Goal: Information Seeking & Learning: Compare options

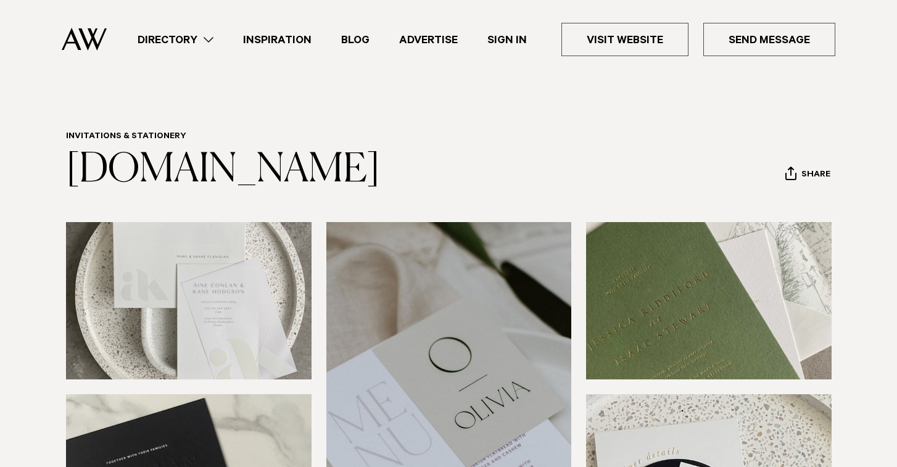
click at [200, 38] on link "Directory" at bounding box center [175, 39] width 105 height 17
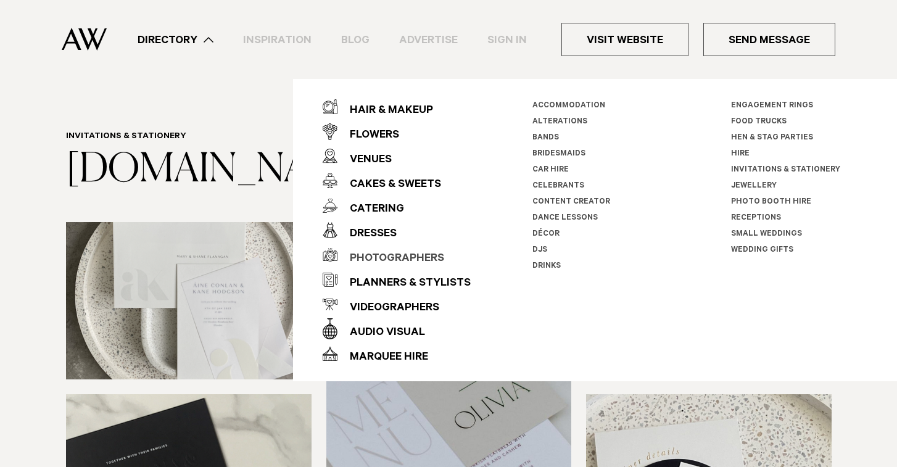
click at [401, 259] on div "Photographers" at bounding box center [390, 259] width 107 height 25
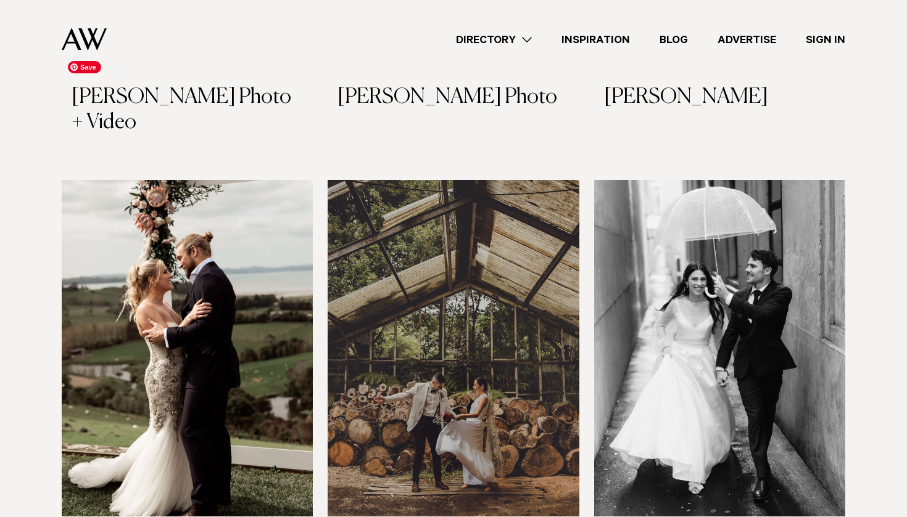
scroll to position [3055, 0]
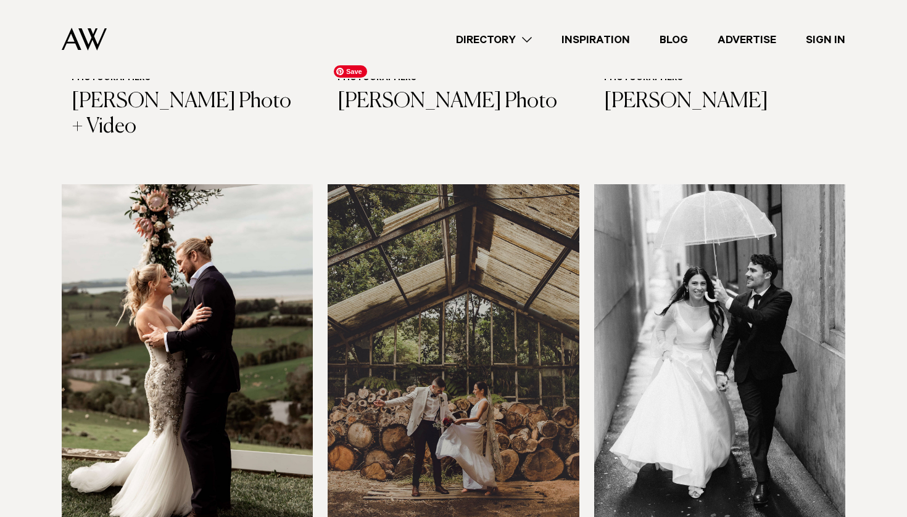
click at [430, 184] on img at bounding box center [452, 352] width 251 height 337
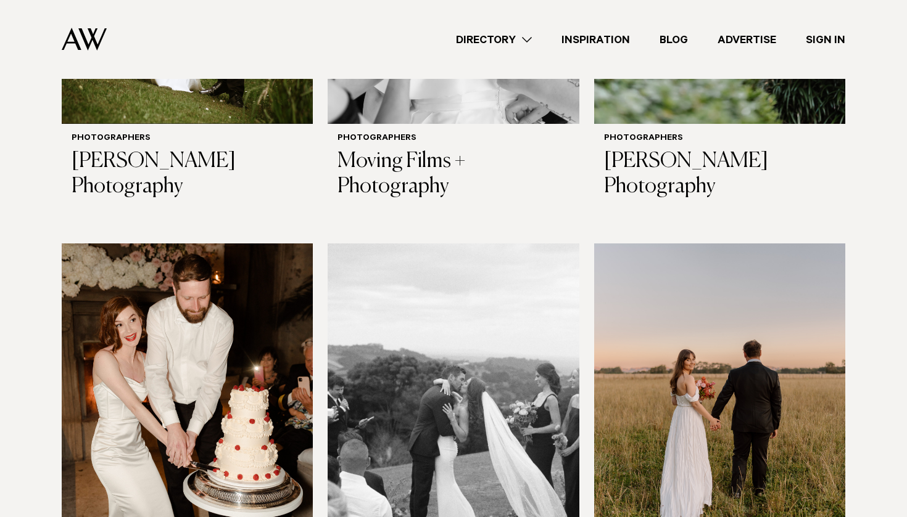
scroll to position [3910, 0]
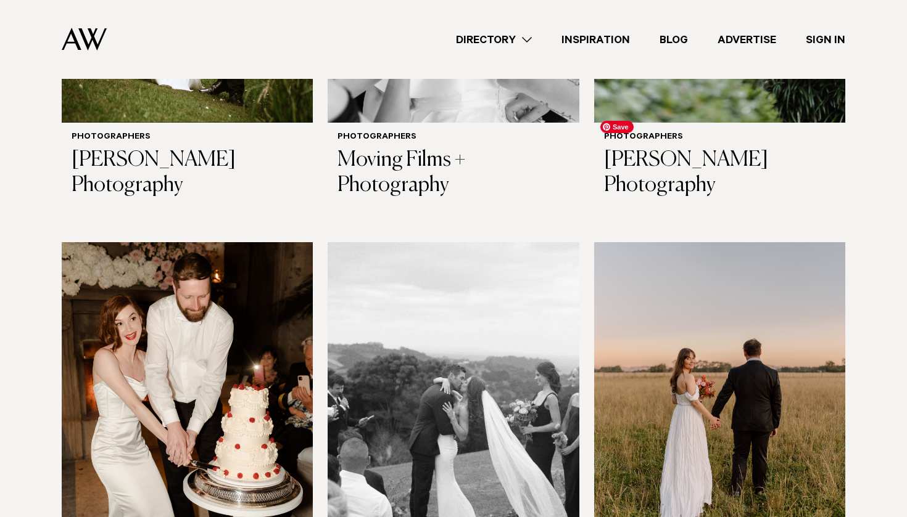
click at [691, 257] on img at bounding box center [719, 410] width 251 height 337
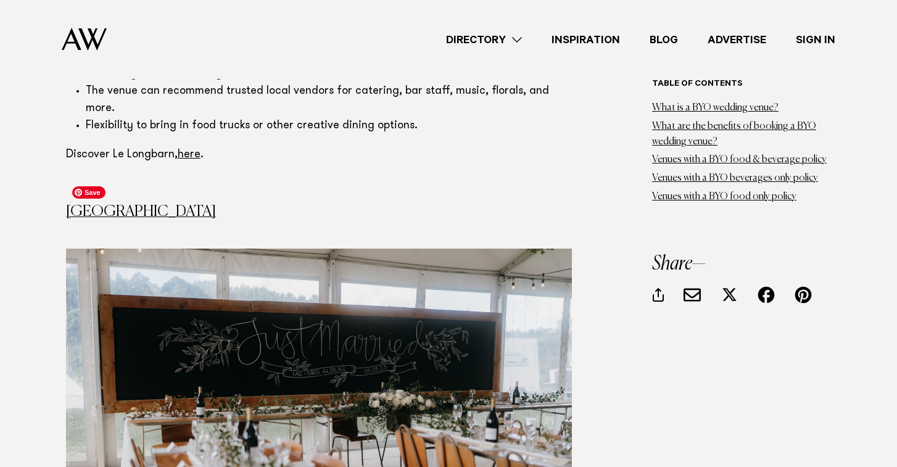
scroll to position [2509, 0]
click at [138, 205] on link "[GEOGRAPHIC_DATA]" at bounding box center [141, 212] width 150 height 15
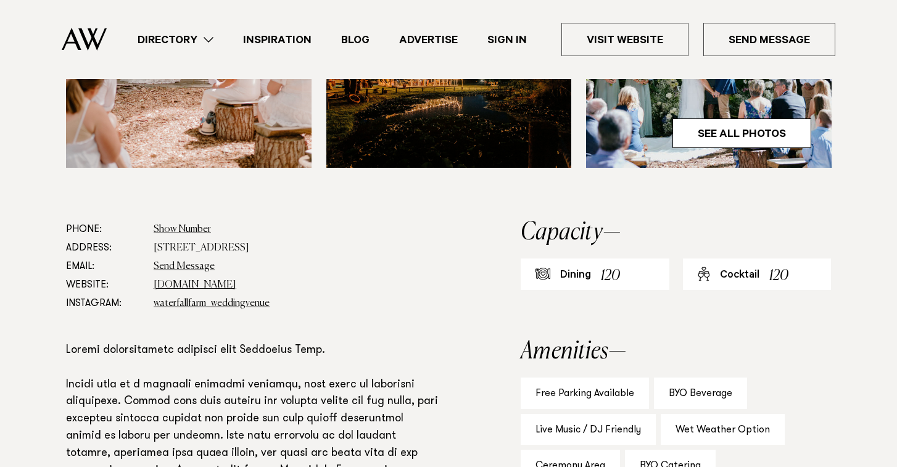
scroll to position [563, 0]
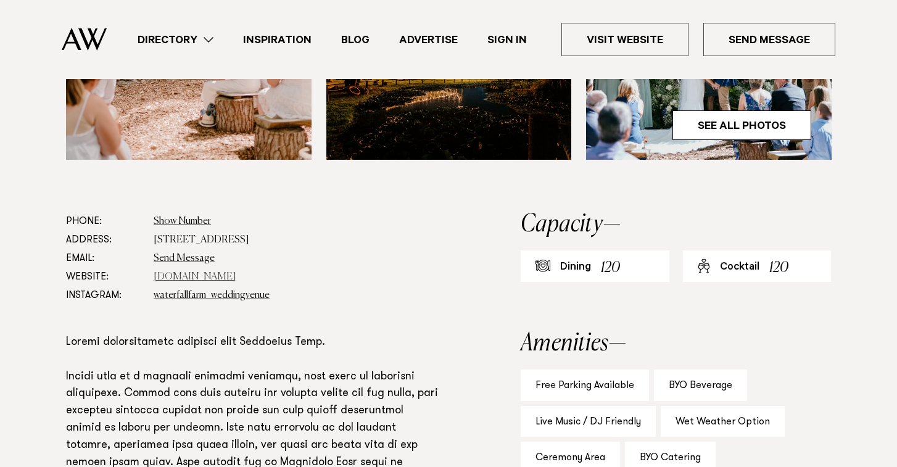
click at [178, 279] on link "www.waterfallfarm.net" at bounding box center [195, 277] width 83 height 10
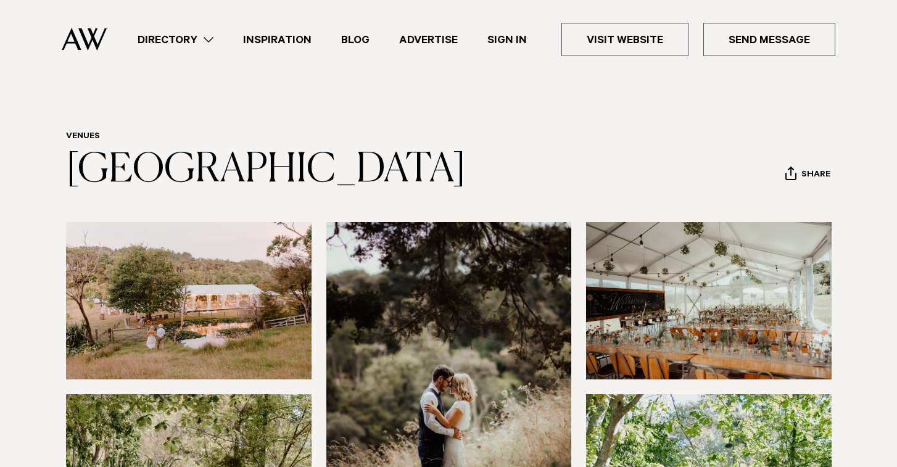
scroll to position [0, 0]
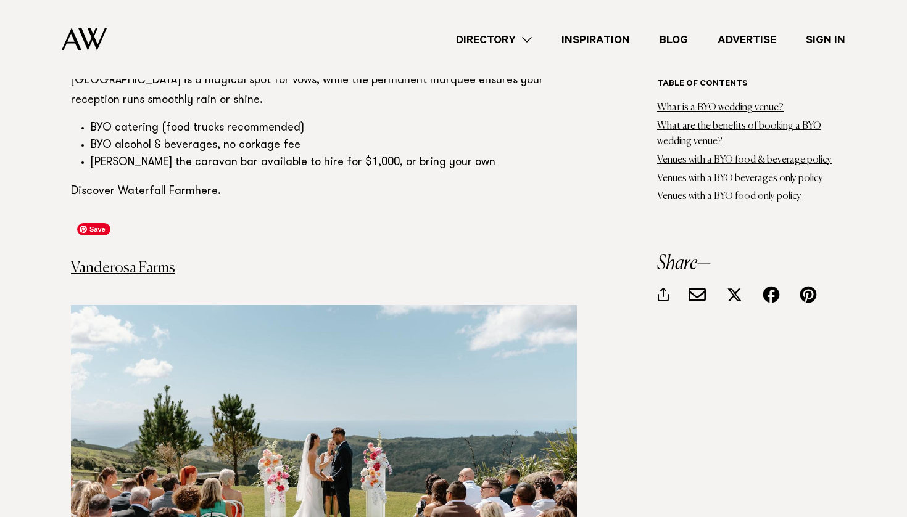
scroll to position [3123, 0]
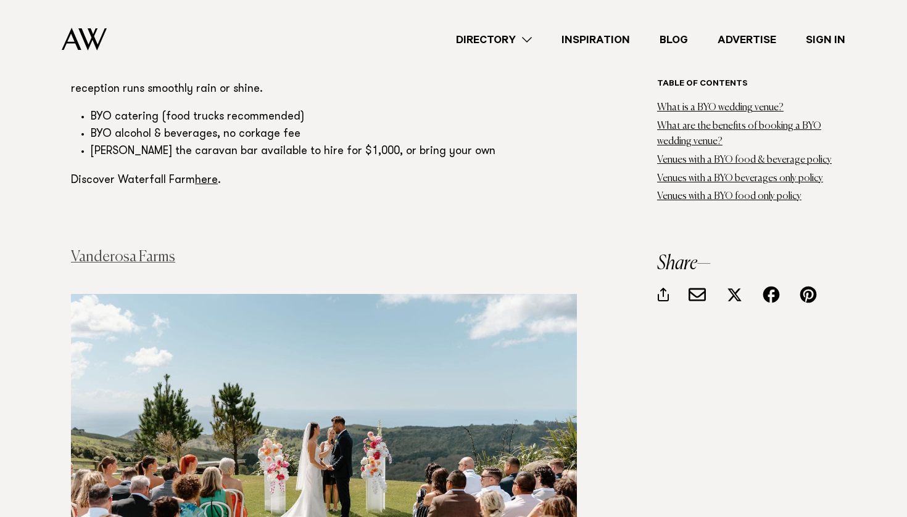
click at [158, 250] on link "Vanderosa Farms" at bounding box center [123, 257] width 104 height 15
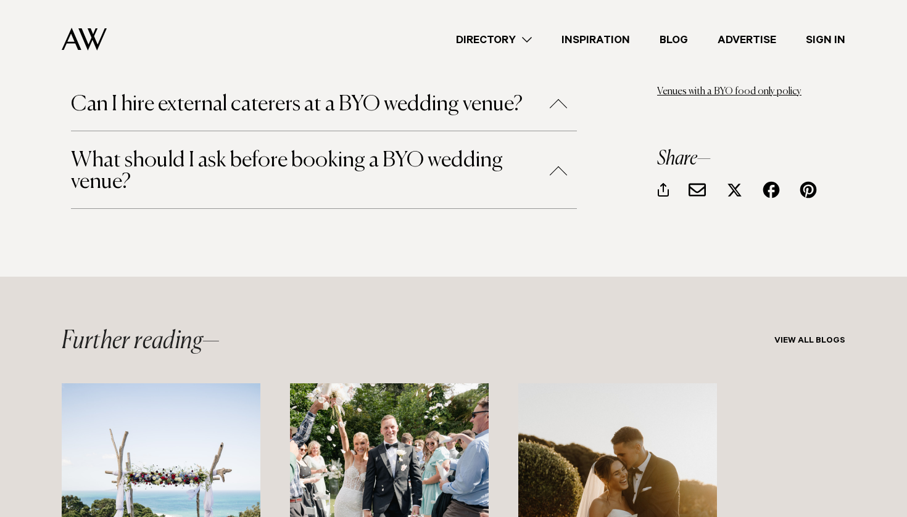
scroll to position [7790, 0]
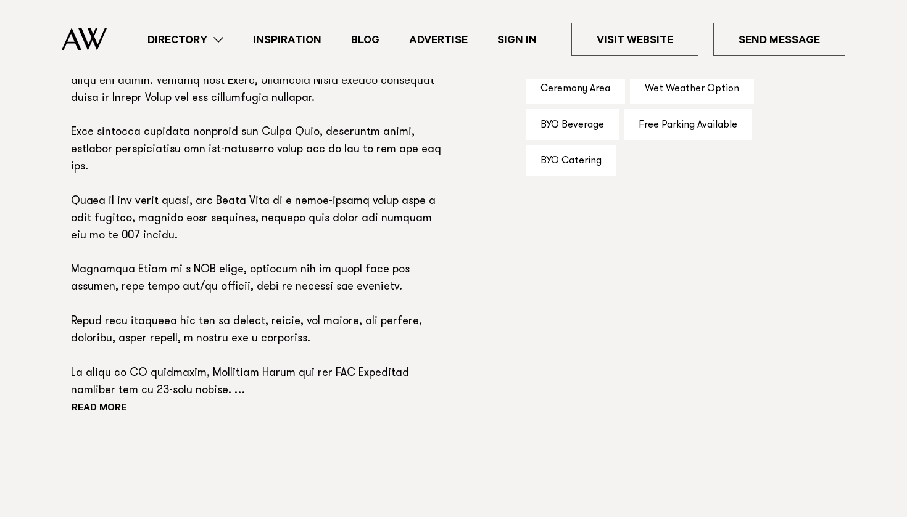
scroll to position [856, 0]
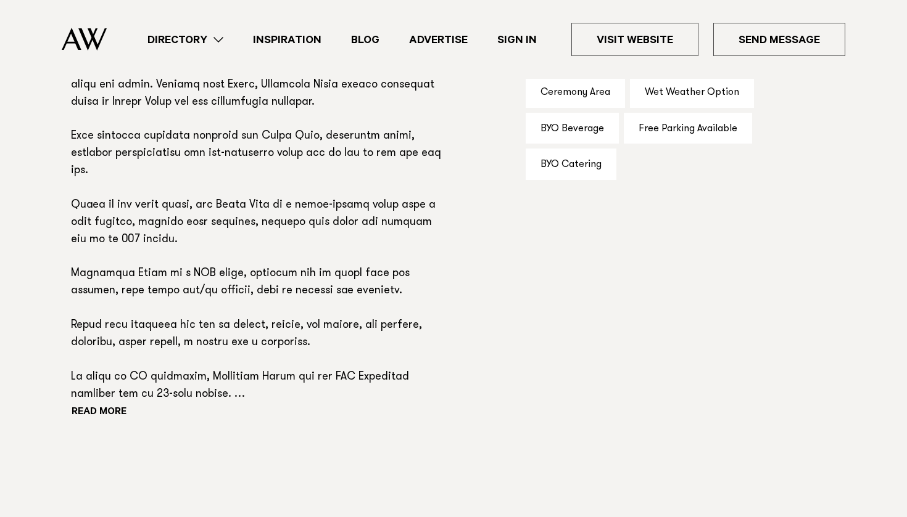
click at [110, 390] on p at bounding box center [258, 232] width 375 height 344
click at [107, 405] on button "Read more" at bounding box center [126, 413] width 111 height 19
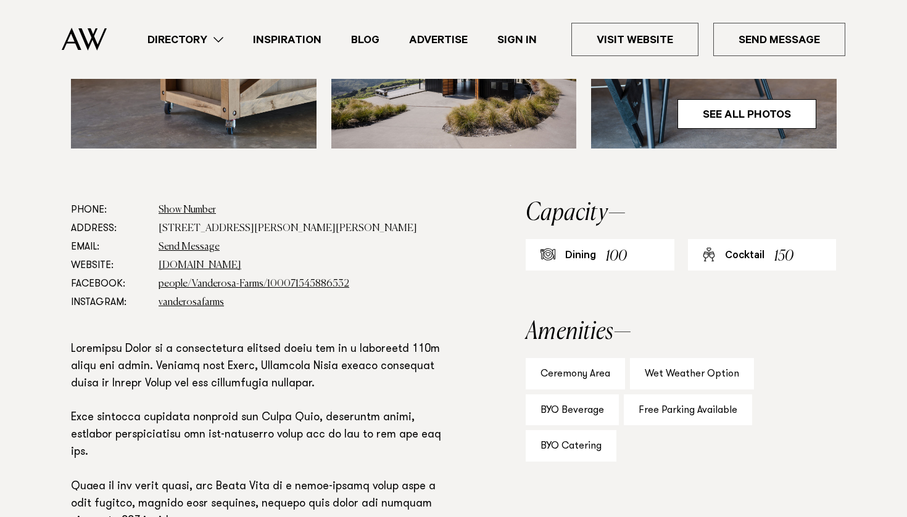
scroll to position [574, 0]
click at [197, 268] on link "[DOMAIN_NAME]" at bounding box center [200, 267] width 83 height 10
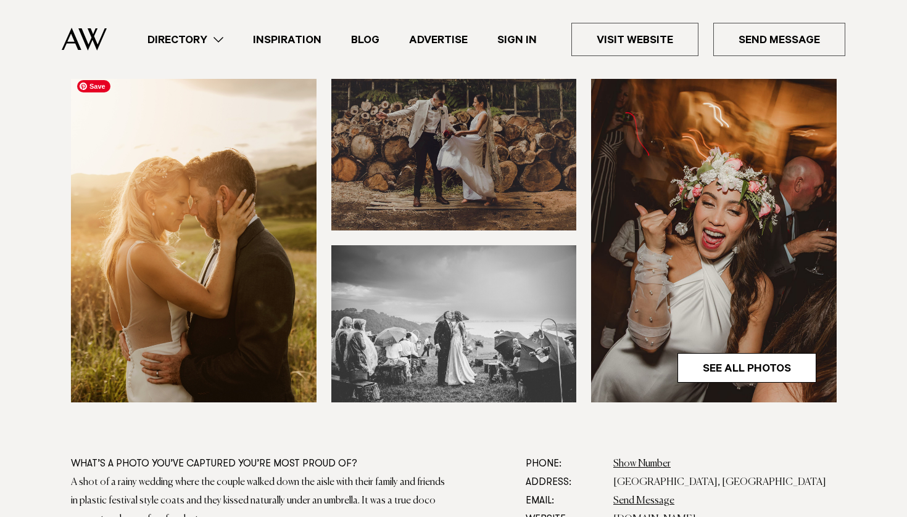
scroll to position [365, 0]
click at [721, 348] on img at bounding box center [713, 238] width 245 height 329
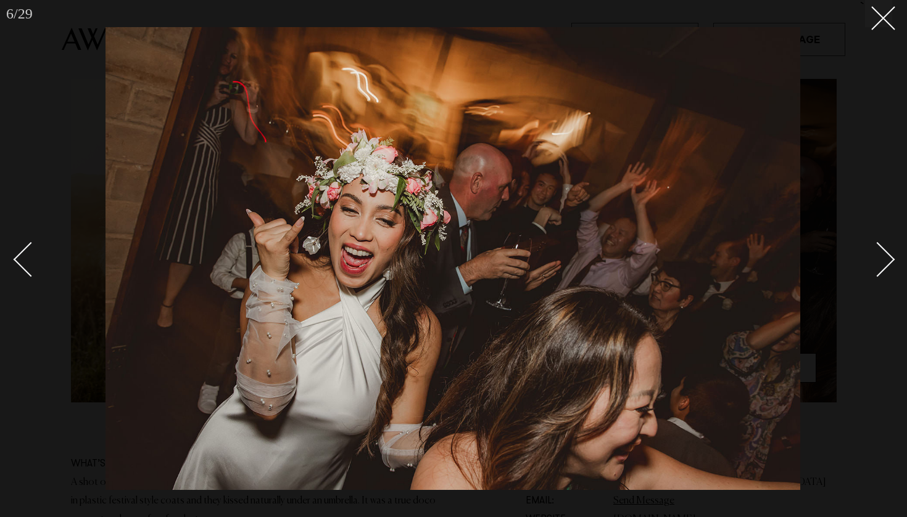
click at [878, 263] on div "Next slide" at bounding box center [877, 259] width 35 height 35
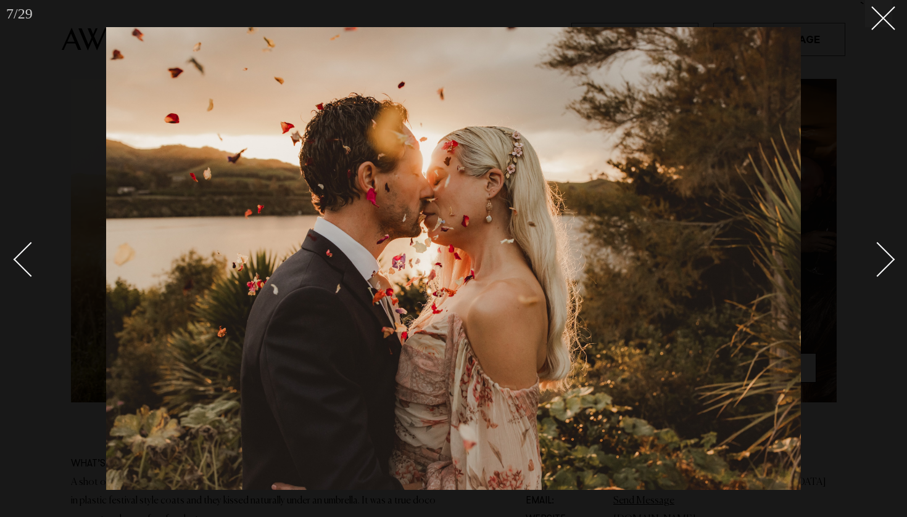
click at [878, 263] on div "Next slide" at bounding box center [877, 259] width 35 height 35
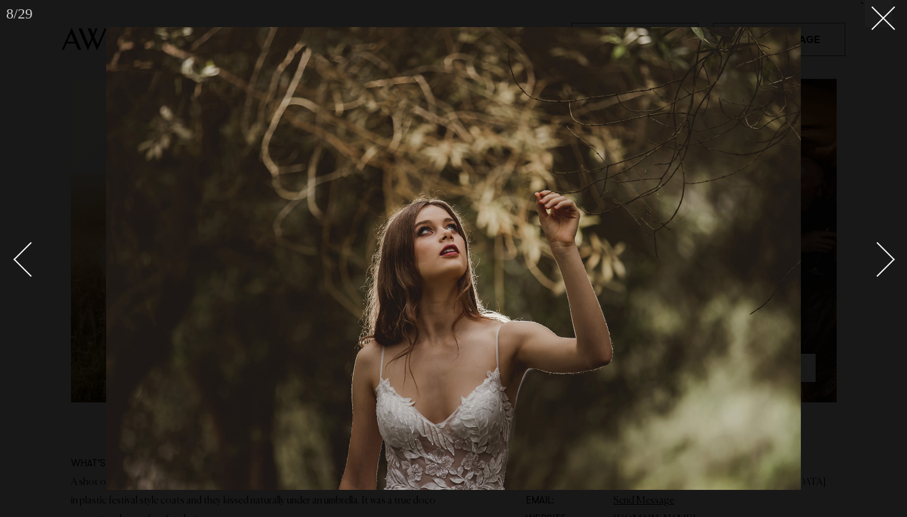
click at [878, 263] on div "Next slide" at bounding box center [877, 259] width 35 height 35
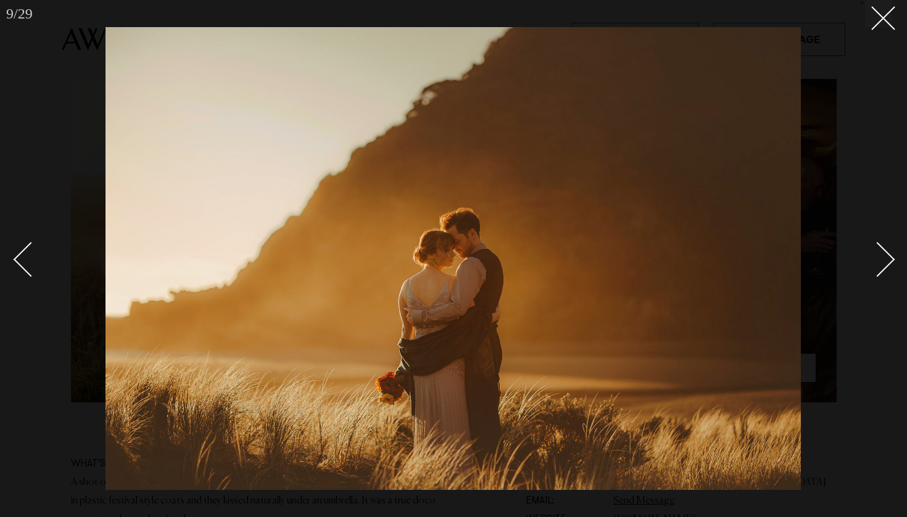
click at [878, 263] on div "Next slide" at bounding box center [877, 259] width 35 height 35
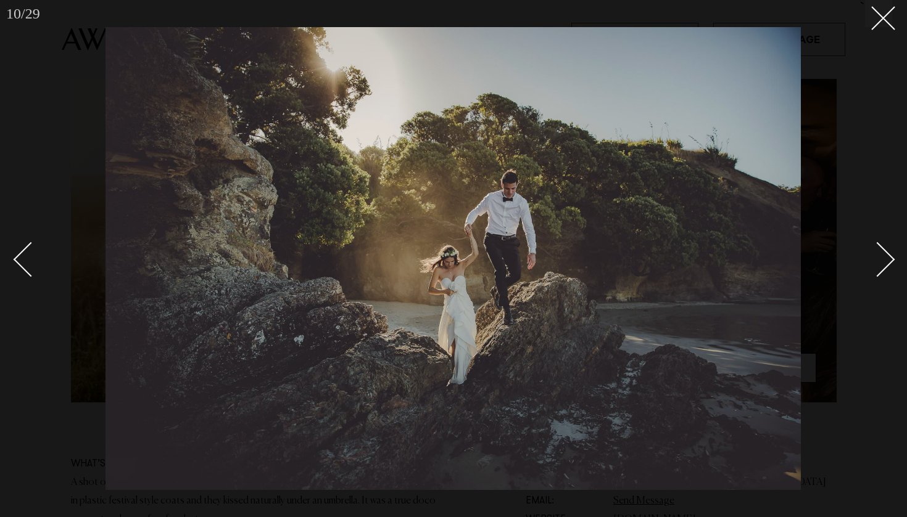
click at [877, 263] on div "Next slide" at bounding box center [877, 259] width 35 height 35
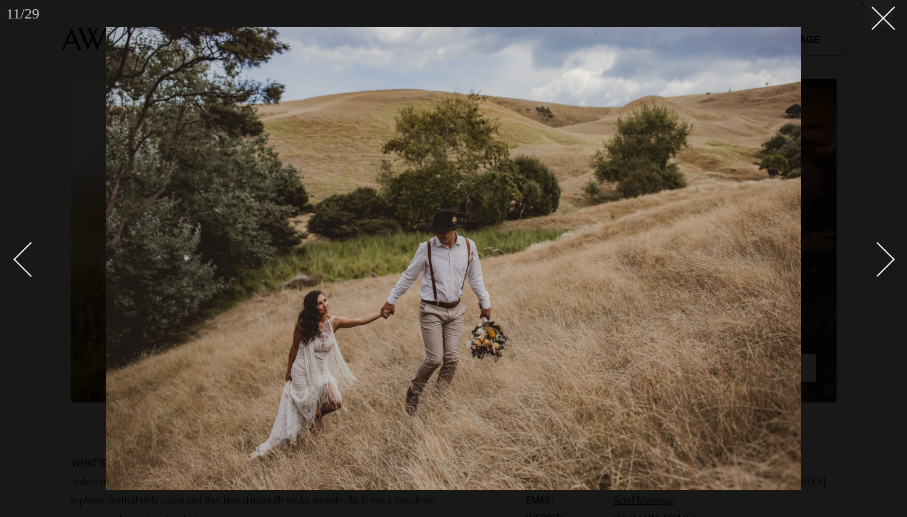
click at [877, 263] on div "Next slide" at bounding box center [877, 259] width 35 height 35
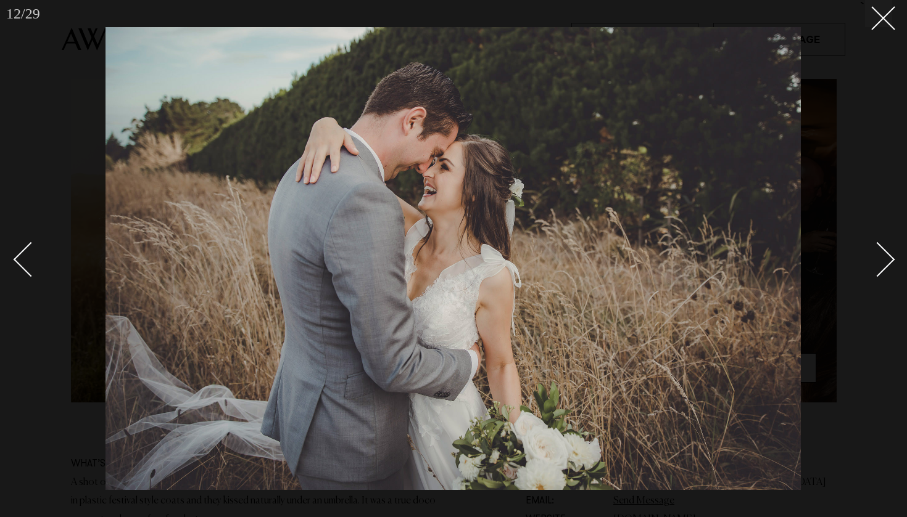
click at [877, 263] on div "Next slide" at bounding box center [877, 259] width 35 height 35
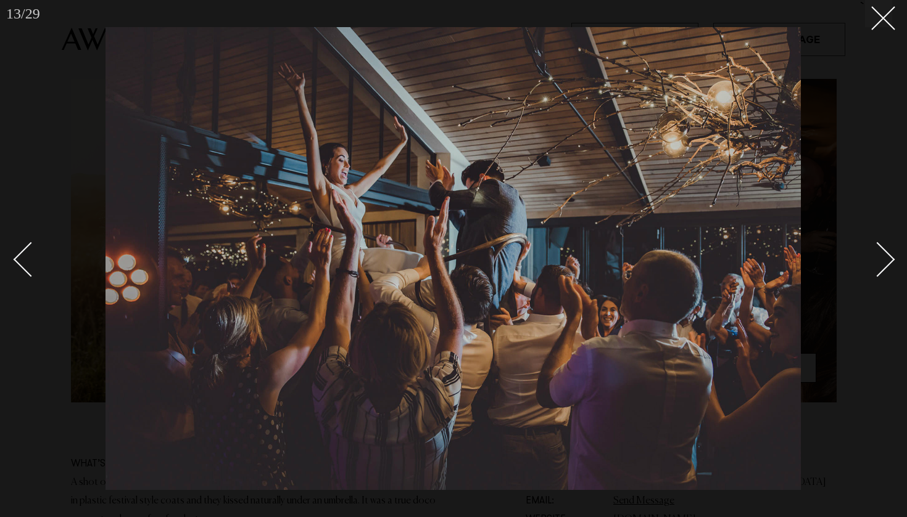
click at [877, 263] on div "Next slide" at bounding box center [877, 259] width 35 height 35
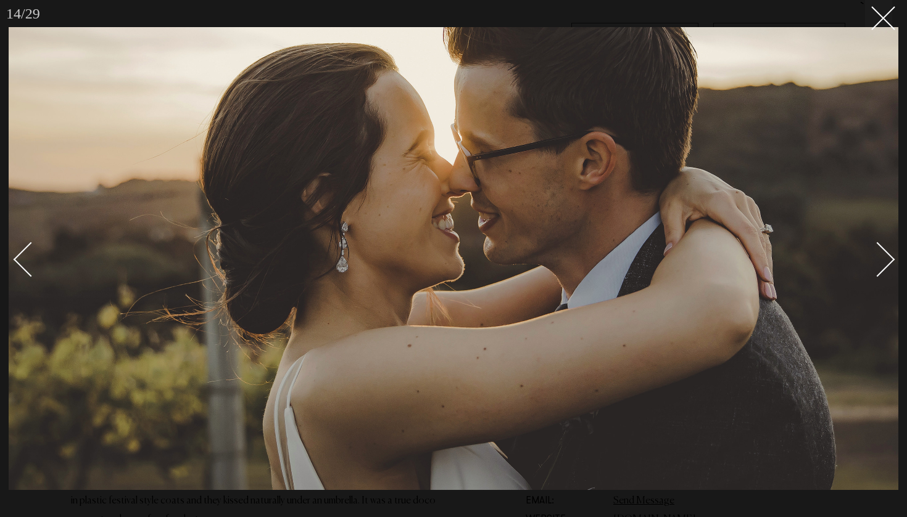
click at [877, 263] on div "Next slide" at bounding box center [877, 259] width 35 height 35
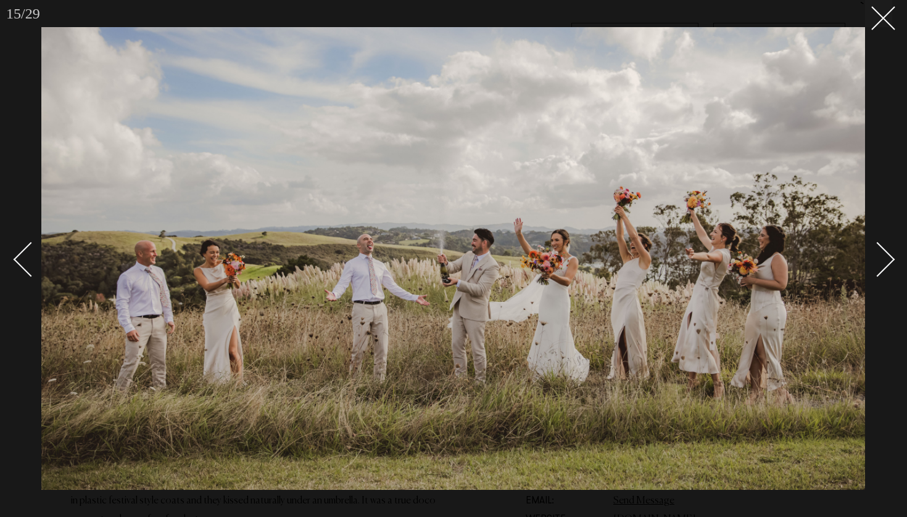
click at [888, 258] on div "Next slide" at bounding box center [877, 259] width 35 height 35
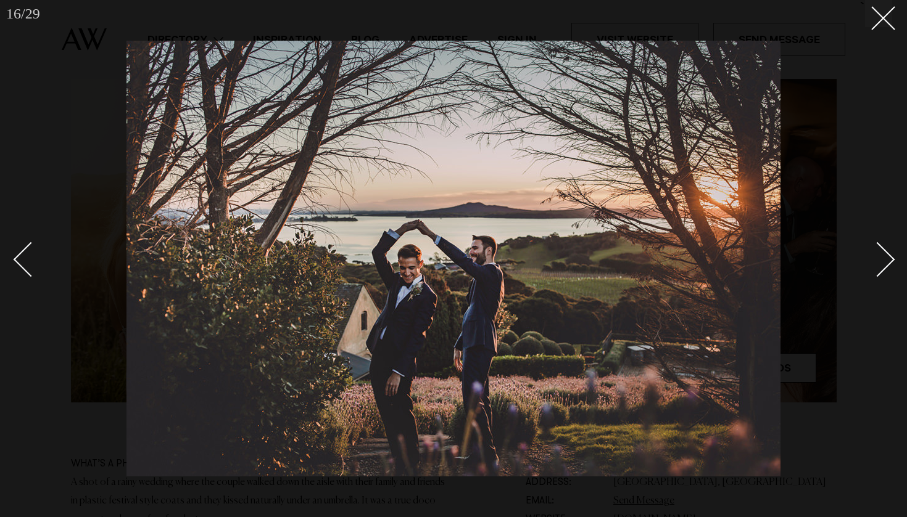
click at [888, 258] on div "Next slide" at bounding box center [877, 259] width 35 height 35
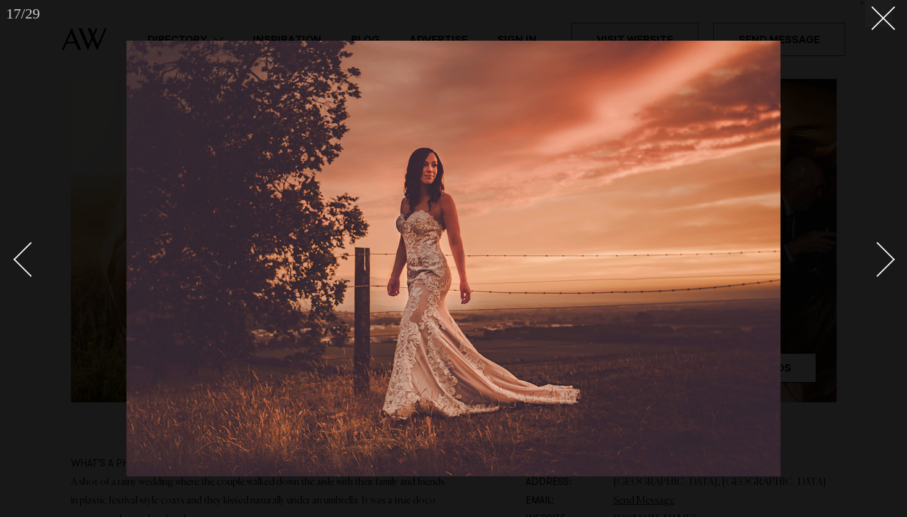
click at [888, 258] on div "Next slide" at bounding box center [877, 259] width 35 height 35
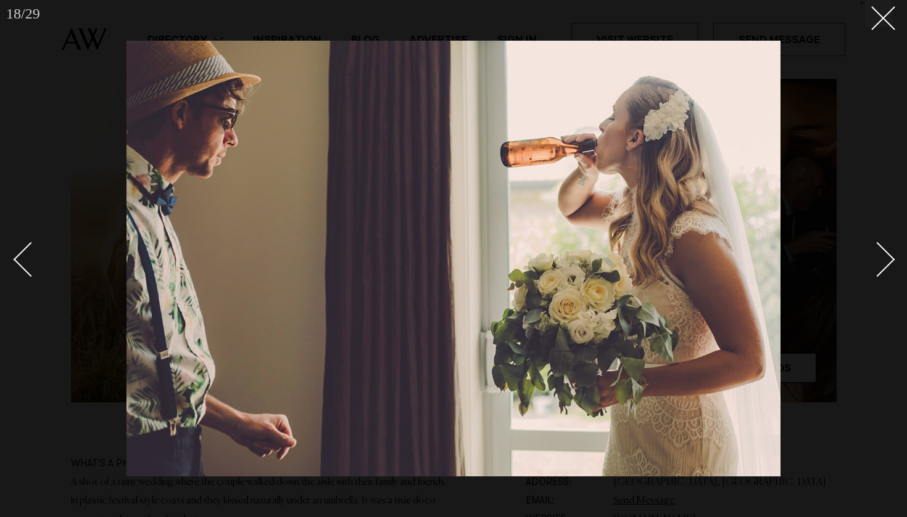
click at [888, 258] on div "Next slide" at bounding box center [877, 259] width 35 height 35
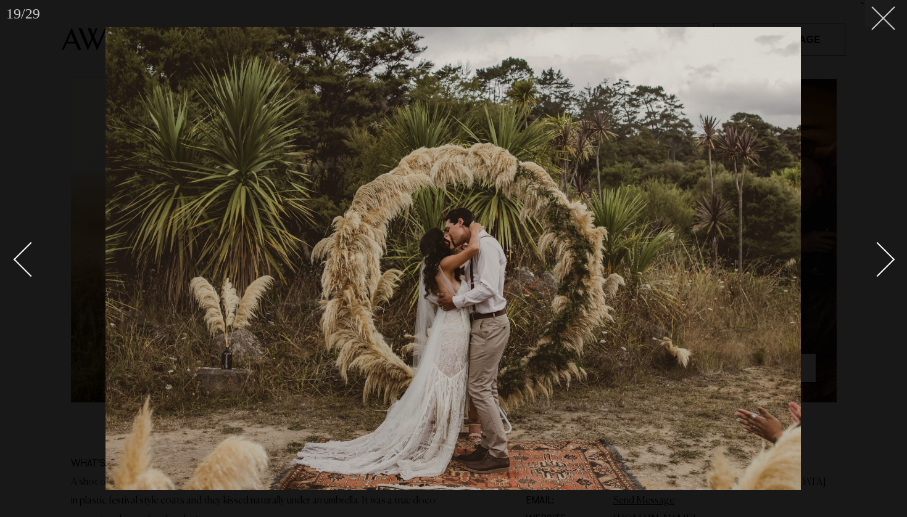
click at [891, 15] on button at bounding box center [878, 13] width 27 height 27
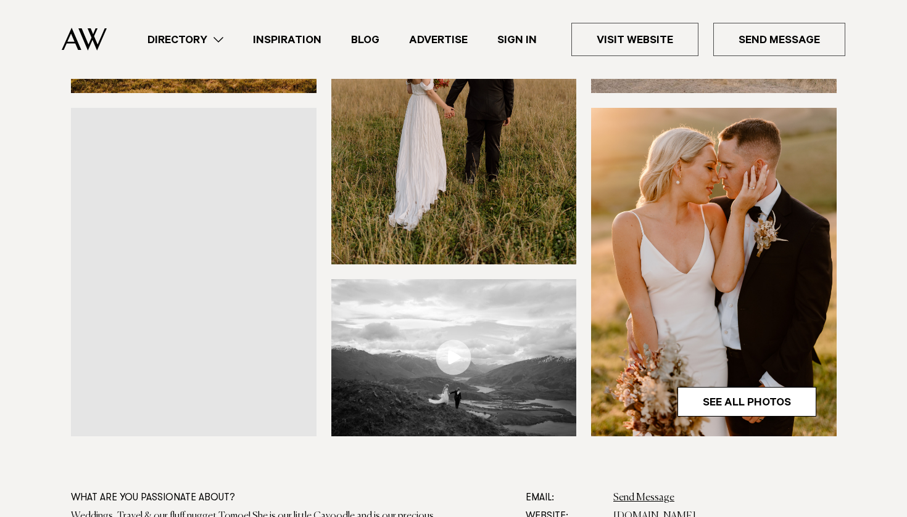
scroll to position [334, 0]
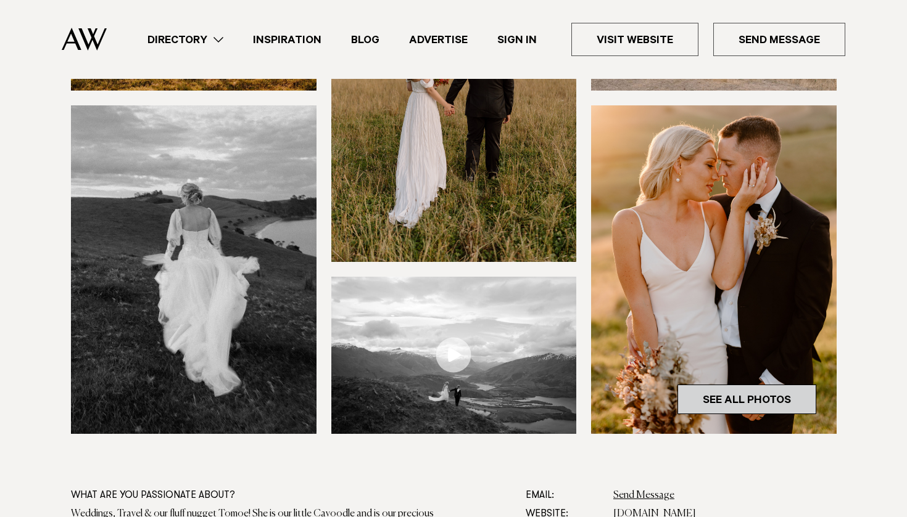
click at [723, 397] on link "See All Photos" at bounding box center [746, 400] width 139 height 30
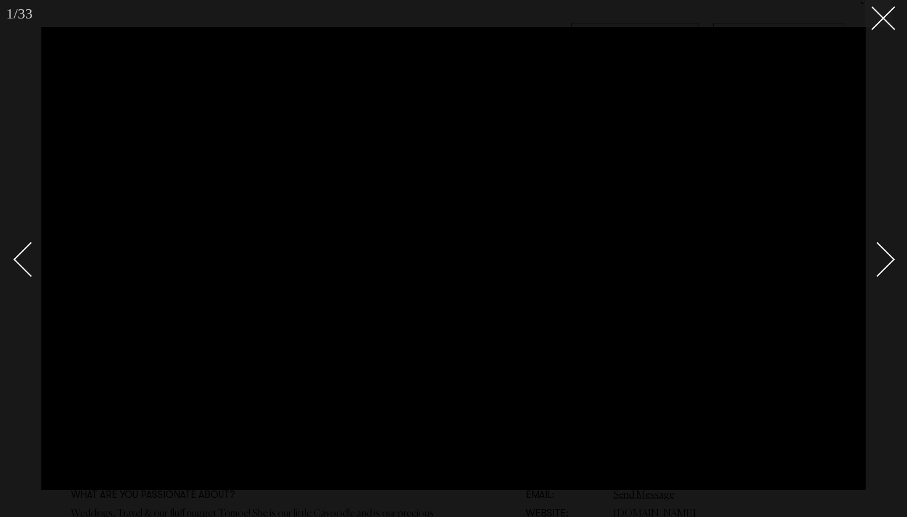
click at [896, 15] on div at bounding box center [453, 258] width 907 height 517
